Goal: Task Accomplishment & Management: Use online tool/utility

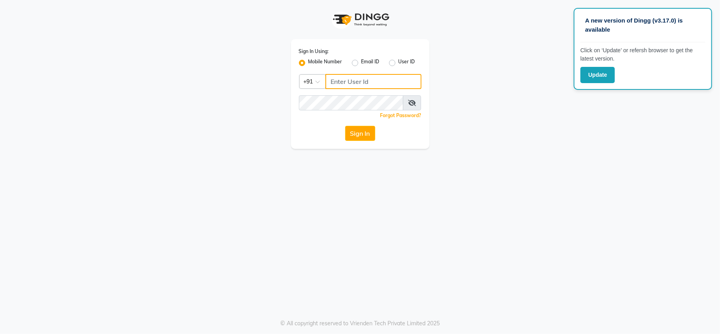
type input "7303123304"
click at [366, 141] on div "Sign In Using: Mobile Number Email ID User ID Country Code × [PHONE_NUMBER] Rem…" at bounding box center [360, 93] width 138 height 109
click at [604, 76] on button "Update" at bounding box center [597, 75] width 34 height 16
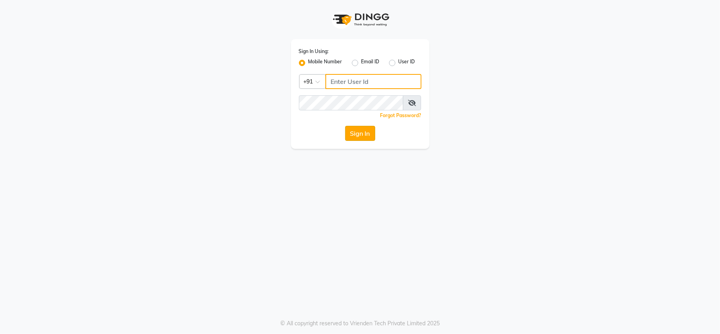
type input "7303123304"
click at [367, 133] on button "Sign In" at bounding box center [360, 133] width 30 height 15
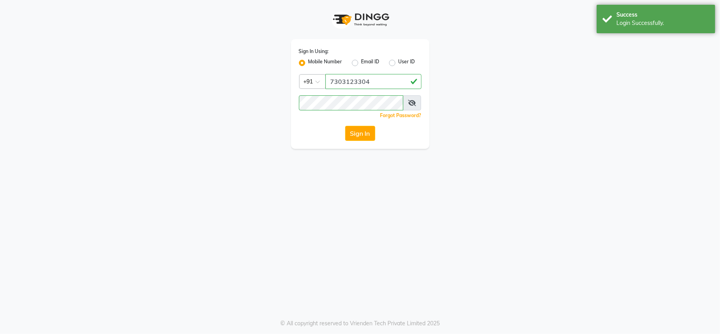
select select "service"
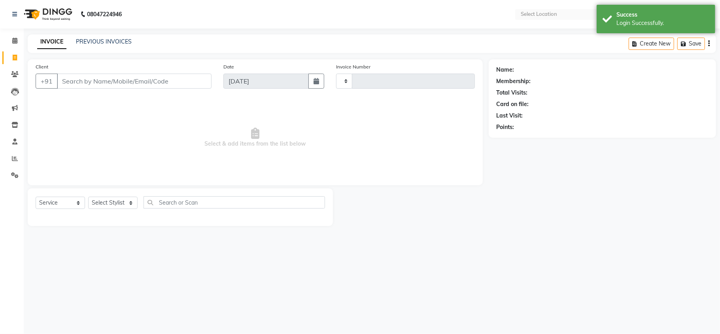
type input "3233"
select select "3944"
select select "en"
drag, startPoint x: 402, startPoint y: 158, endPoint x: 719, endPoint y: 176, distance: 317.5
click at [492, 182] on div "Client +91 Date 01-09-2025 Invoice Number V/2025 V/2025-26 3233 Select & add it…" at bounding box center [372, 142] width 700 height 166
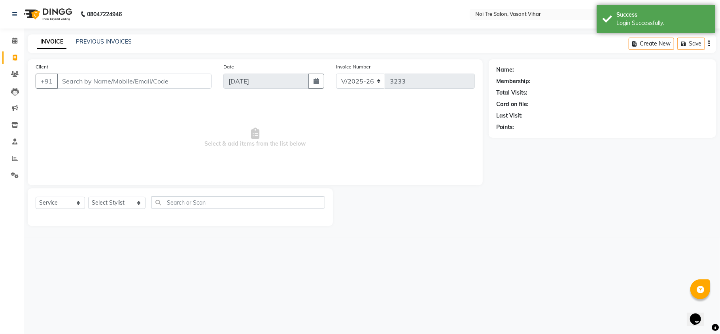
click at [101, 219] on div "Select Service Product Membership Package Voucher Prepaid Gift Card Select Styl…" at bounding box center [180, 207] width 305 height 38
click at [111, 205] on select "Select Stylist Abhishek AMARNATH Asif DANISH(PUNJABI BAGH) DHARAM FAIZAN GEETA …" at bounding box center [116, 202] width 57 height 12
select select "20379"
click at [88, 196] on select "Select Stylist Abhishek AMARNATH Asif DANISH(PUNJABI BAGH) DHARAM FAIZAN GEETA …" at bounding box center [116, 202] width 57 height 12
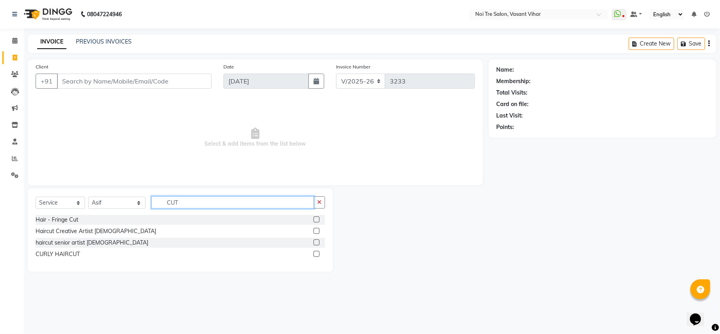
type input "CUT"
click at [317, 233] on label at bounding box center [316, 231] width 6 height 6
click at [317, 233] on input "checkbox" at bounding box center [315, 230] width 5 height 5
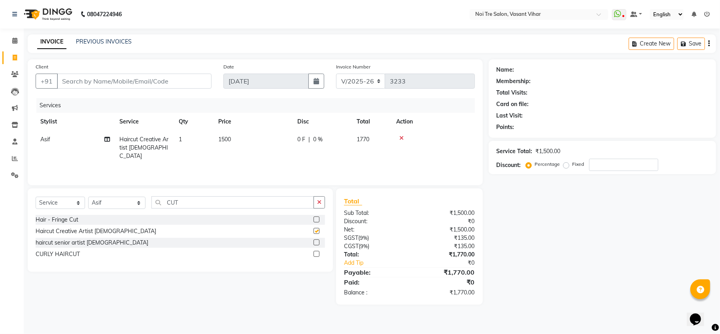
checkbox input "false"
click at [244, 138] on td "1500" at bounding box center [252, 147] width 79 height 34
select select "20379"
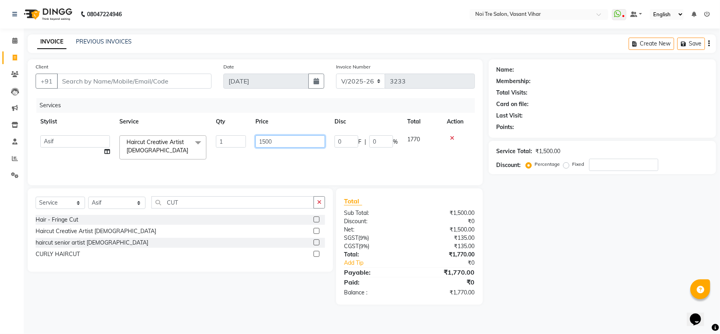
drag, startPoint x: 285, startPoint y: 140, endPoint x: 69, endPoint y: 112, distance: 217.6
click at [70, 112] on div "Services Stylist Service Qty Price Disc Total Action Abhishek AMARNATH Asif DAN…" at bounding box center [255, 137] width 439 height 79
type input "4000"
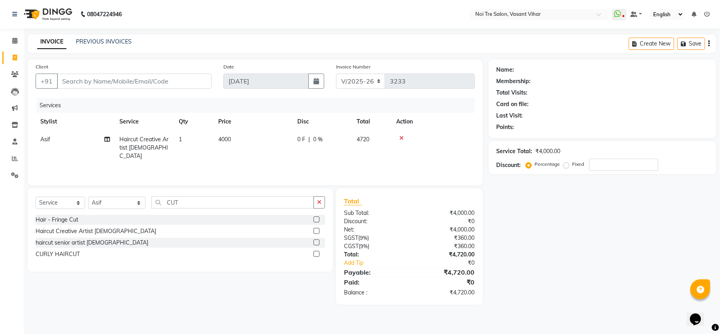
click at [314, 156] on tr "Asif Haircut Creative Artist Male 1 4000 0 F | 0 % 4720" at bounding box center [255, 147] width 439 height 34
click at [124, 75] on input "Client" at bounding box center [134, 81] width 155 height 15
type input "9"
type input "0"
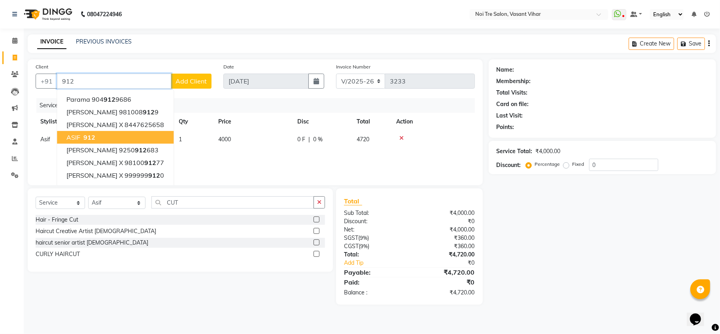
click at [86, 133] on span "912" at bounding box center [89, 137] width 12 height 8
type input "912"
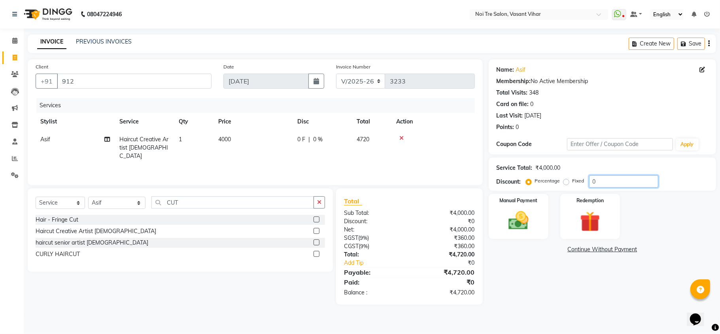
drag, startPoint x: 603, startPoint y: 183, endPoint x: 527, endPoint y: 181, distance: 76.3
click at [527, 181] on div "Percentage Fixed 0" at bounding box center [592, 181] width 131 height 12
type input "15.256"
click at [525, 220] on img at bounding box center [518, 220] width 34 height 25
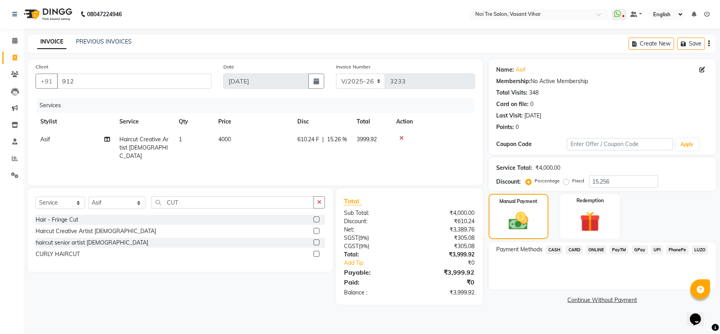
click at [572, 247] on span "CARD" at bounding box center [574, 249] width 17 height 9
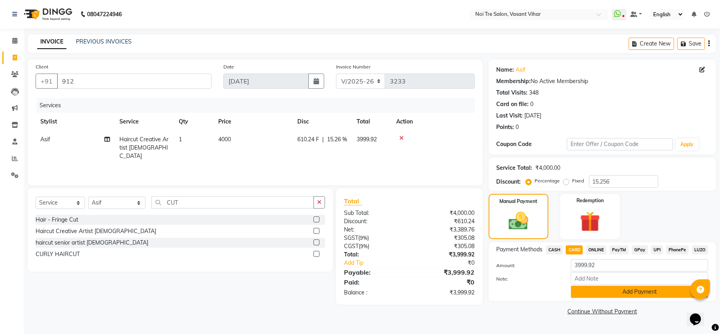
click at [621, 291] on button "Add Payment" at bounding box center [639, 291] width 137 height 12
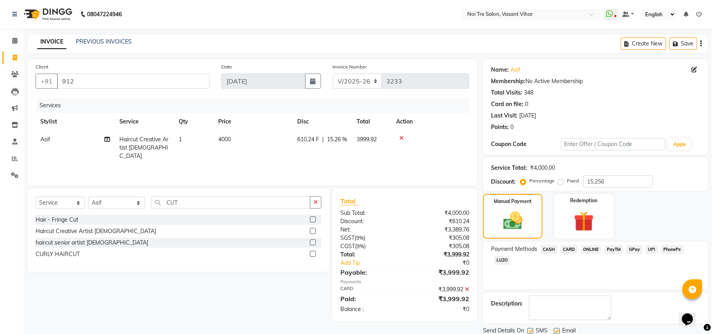
scroll to position [29, 0]
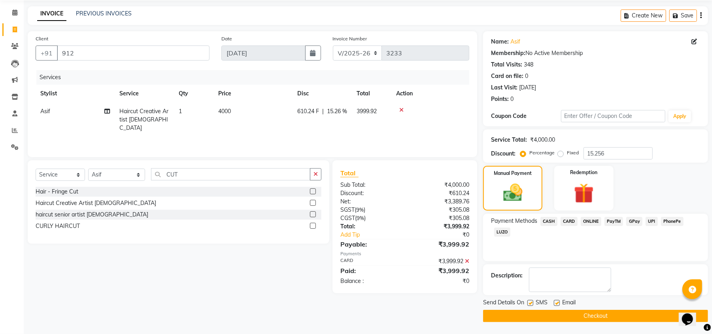
click at [630, 314] on button "Checkout" at bounding box center [595, 315] width 225 height 12
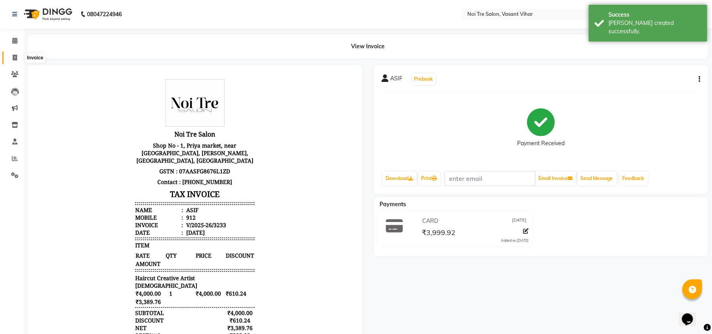
click at [13, 58] on icon at bounding box center [15, 58] width 4 height 6
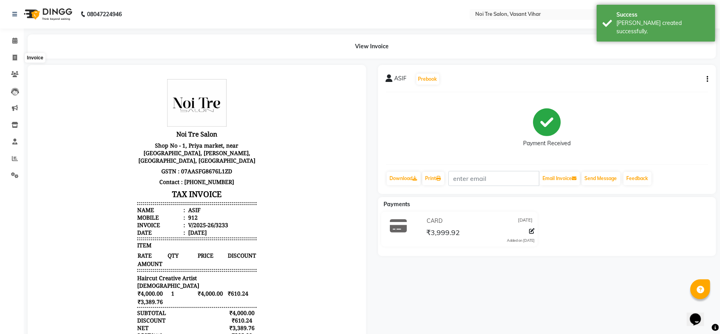
select select "3944"
select select "service"
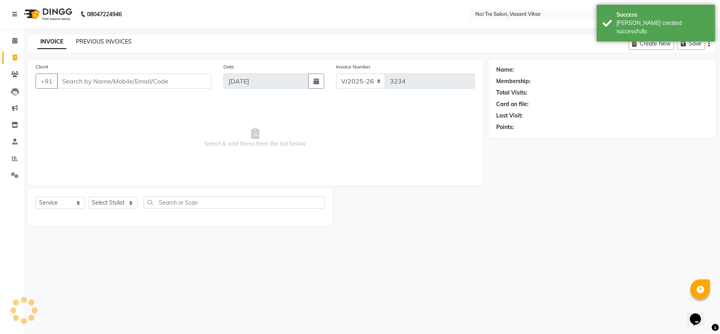
click at [97, 43] on link "PREVIOUS INVOICES" at bounding box center [104, 41] width 56 height 7
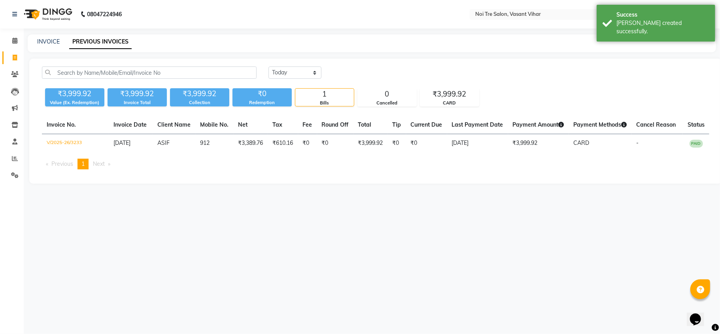
click at [55, 45] on div "INVOICE" at bounding box center [48, 42] width 23 height 8
click at [54, 45] on div "INVOICE" at bounding box center [48, 42] width 23 height 8
click at [55, 40] on link "INVOICE" at bounding box center [48, 41] width 23 height 7
select select "service"
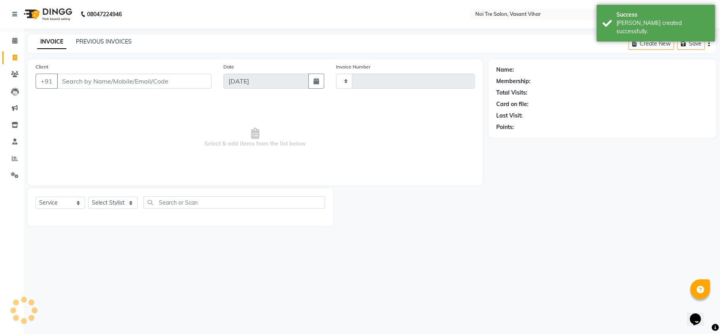
type input "3234"
select select "3944"
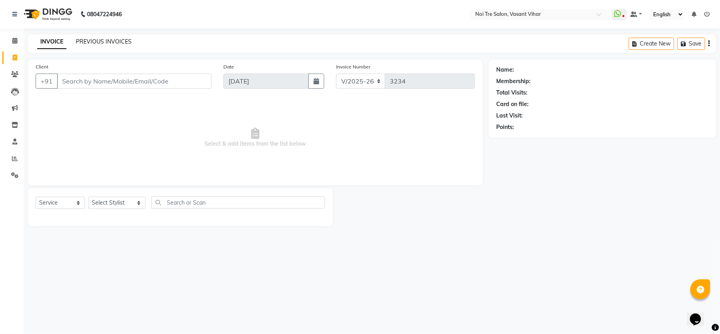
click at [108, 45] on link "PREVIOUS INVOICES" at bounding box center [104, 41] width 56 height 7
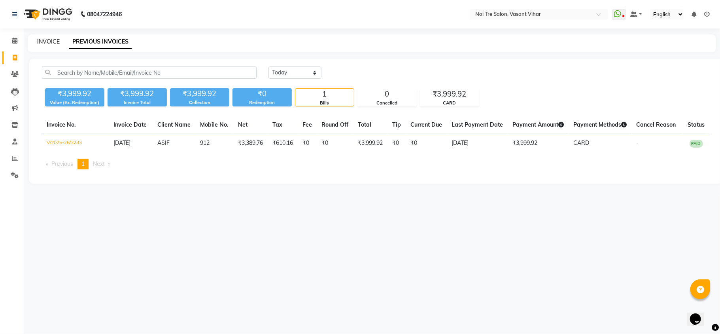
click at [52, 42] on link "INVOICE" at bounding box center [48, 41] width 23 height 7
select select "service"
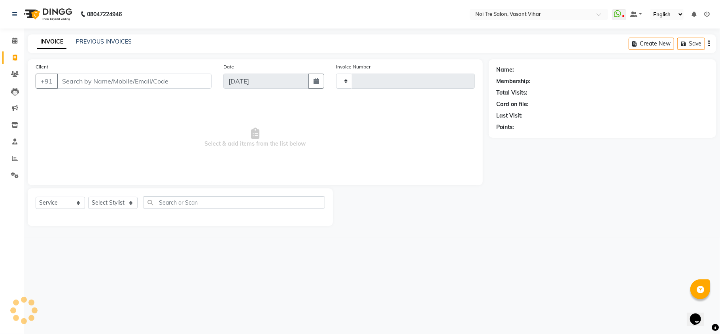
type input "3234"
select select "3944"
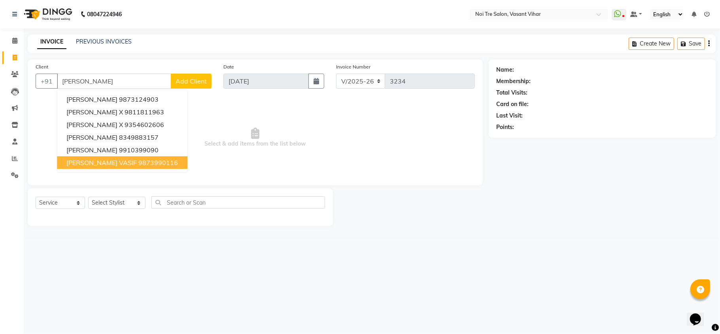
click at [133, 168] on button "SAUMYA VASIF 9873990116" at bounding box center [122, 162] width 130 height 13
type input "9873990116"
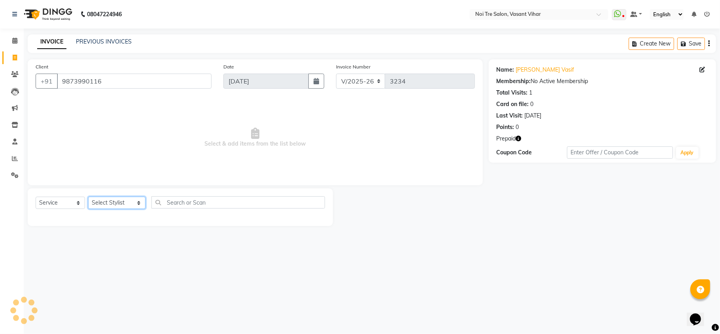
click at [115, 201] on select "Select Stylist Abhishek AMARNATH Asif DANISH(PUNJABI BAGH) DHARAM FAIZAN GEETA …" at bounding box center [116, 202] width 57 height 12
select select "46585"
click at [88, 196] on select "Select Stylist Abhishek AMARNATH Asif DANISH(PUNJABI BAGH) DHARAM FAIZAN GEETA …" at bounding box center [116, 202] width 57 height 12
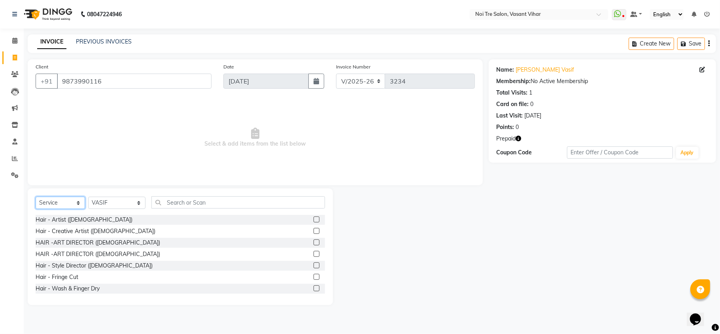
click at [52, 202] on select "Select Service Product Membership Package Voucher Prepaid Gift Card" at bounding box center [60, 202] width 49 height 12
select select "P"
click at [36, 196] on select "Select Service Product Membership Package Voucher Prepaid Gift Card" at bounding box center [60, 202] width 49 height 12
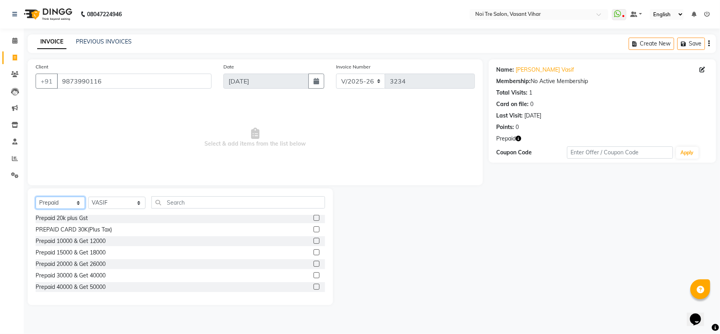
scroll to position [126, 0]
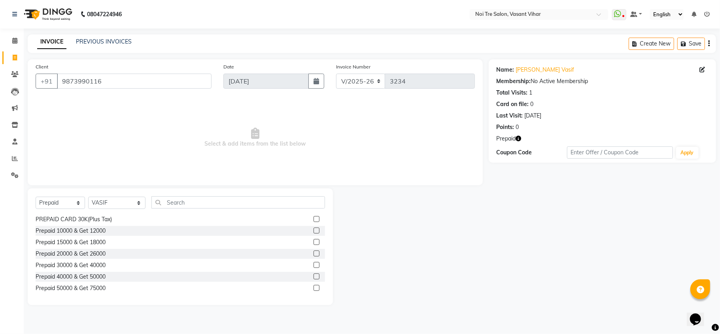
click at [313, 264] on label at bounding box center [316, 265] width 6 height 6
click at [313, 264] on input "checkbox" at bounding box center [315, 264] width 5 height 5
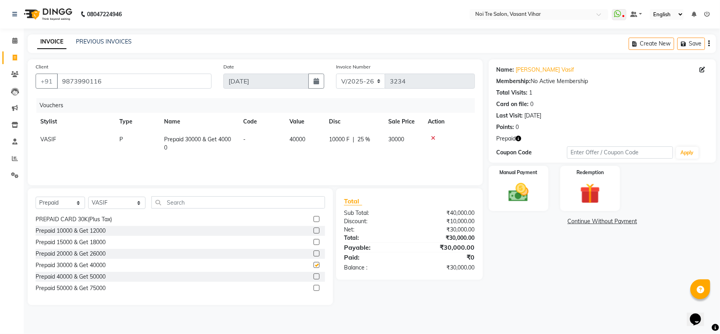
checkbox input "false"
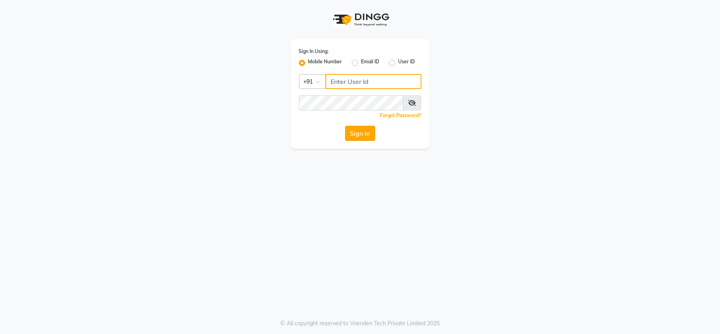
type input "7303123304"
click at [359, 135] on button "Sign In" at bounding box center [360, 133] width 30 height 15
select select "service"
type input "7303123304"
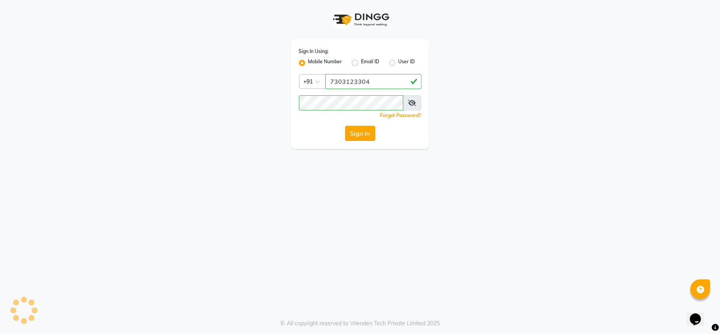
click at [350, 135] on button "Sign In" at bounding box center [360, 133] width 30 height 15
click at [359, 132] on button "Sign In" at bounding box center [360, 133] width 30 height 15
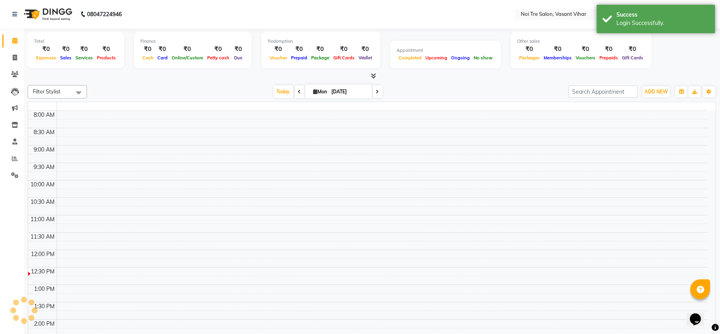
select select "en"
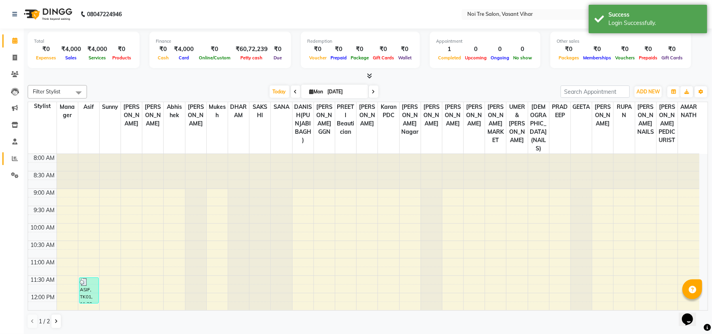
click at [8, 158] on span at bounding box center [15, 158] width 14 height 9
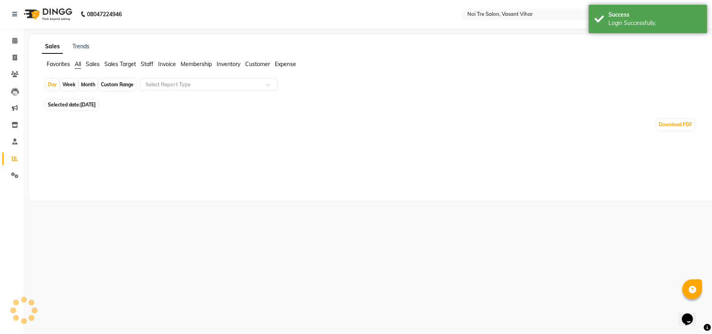
click at [150, 60] on span "Staff" at bounding box center [147, 63] width 13 height 7
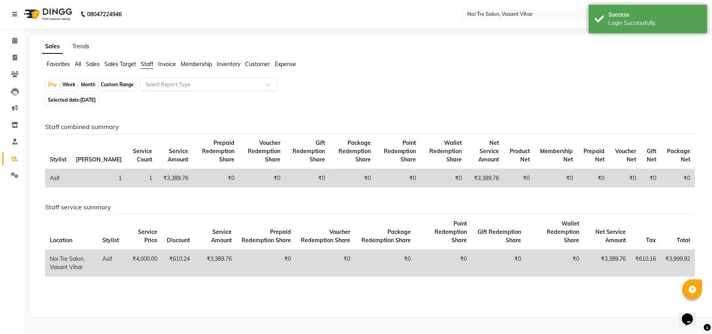
drag, startPoint x: 171, startPoint y: 74, endPoint x: 171, endPoint y: 80, distance: 5.5
click at [171, 75] on div "Favorites All Sales Sales Target Staff Invoice Membership Inventory Customer Ex…" at bounding box center [371, 67] width 671 height 15
click at [172, 91] on ng-select "Select Report Type" at bounding box center [209, 84] width 138 height 13
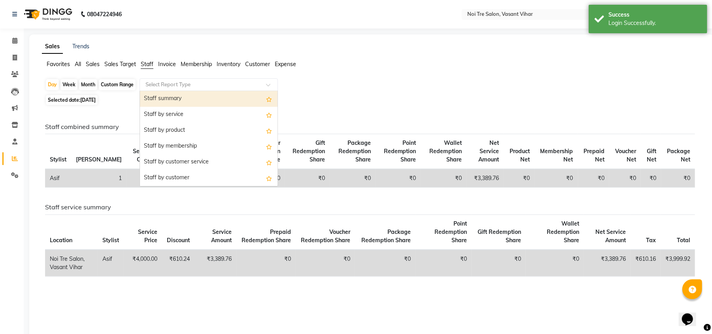
click at [172, 97] on div "Staff summary" at bounding box center [209, 99] width 138 height 16
select select "full_report"
select select "csv"
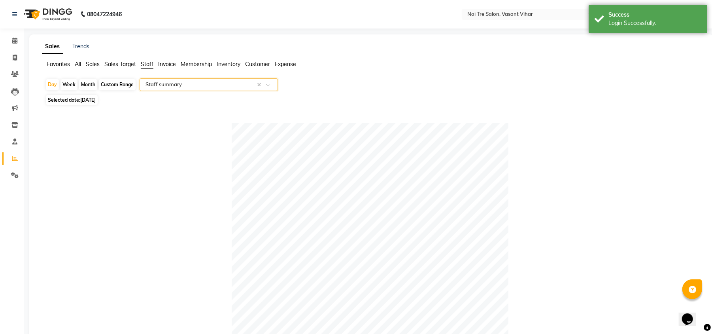
click at [81, 85] on div "Month" at bounding box center [88, 84] width 18 height 11
select select "9"
select select "2025"
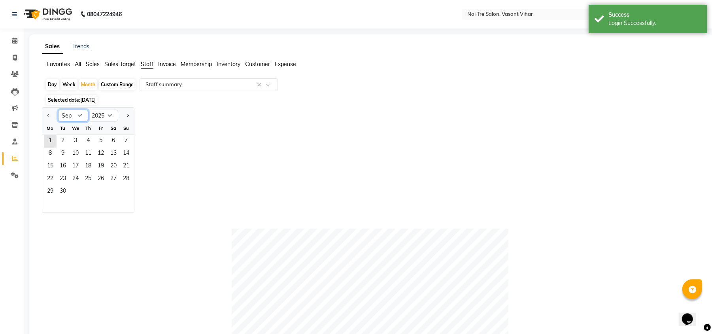
click at [74, 115] on select "Jan Feb Mar Apr May Jun Jul Aug Sep Oct Nov Dec" at bounding box center [73, 115] width 30 height 12
select select "8"
click at [58, 110] on select "Jan Feb Mar Apr May Jun Jul Aug Sep Oct Nov Dec" at bounding box center [73, 115] width 30 height 12
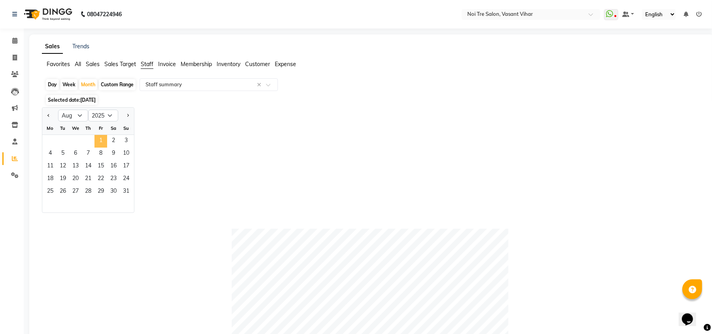
click at [105, 138] on span "1" at bounding box center [100, 141] width 13 height 13
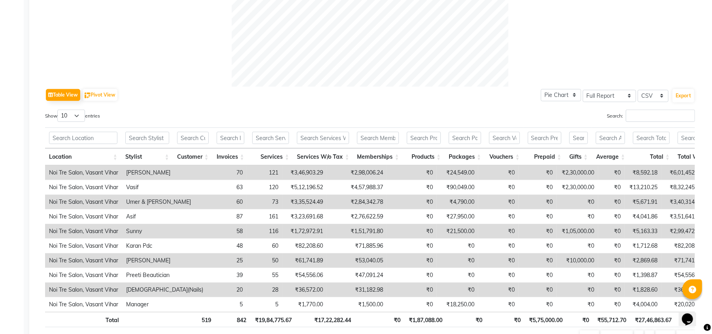
scroll to position [368, 0]
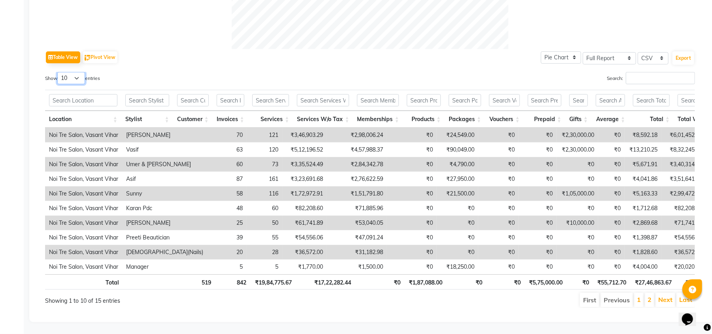
click at [67, 72] on select "10 25 50 100" at bounding box center [71, 78] width 28 height 12
select select "100"
click at [58, 72] on select "10 25 50 100" at bounding box center [71, 78] width 28 height 12
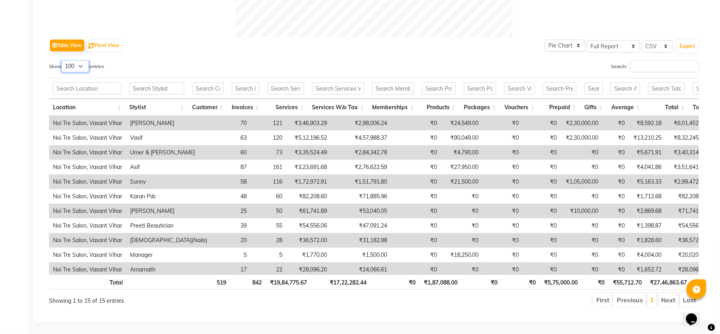
scroll to position [0, 0]
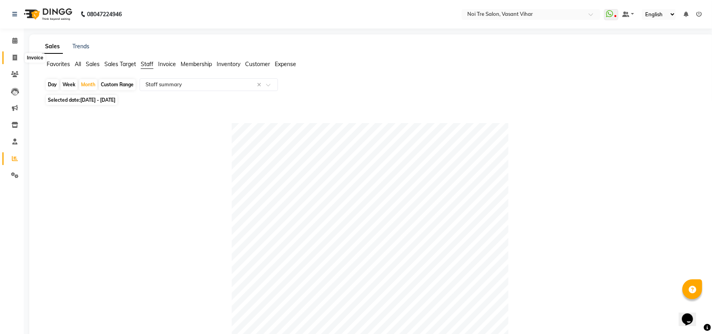
click at [13, 56] on icon at bounding box center [15, 58] width 4 height 6
select select "service"
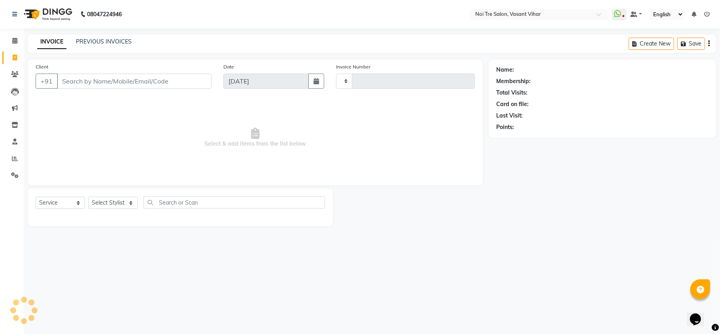
type input "3234"
select select "3944"
